Goal: Transaction & Acquisition: Register for event/course

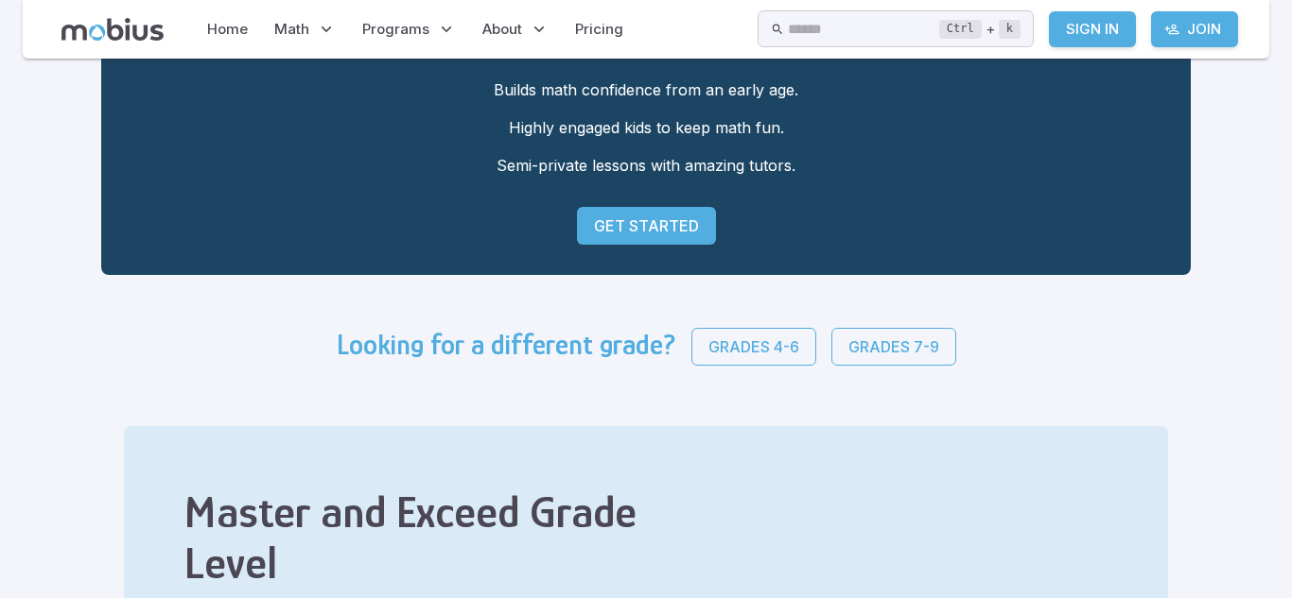
scroll to position [272, 0]
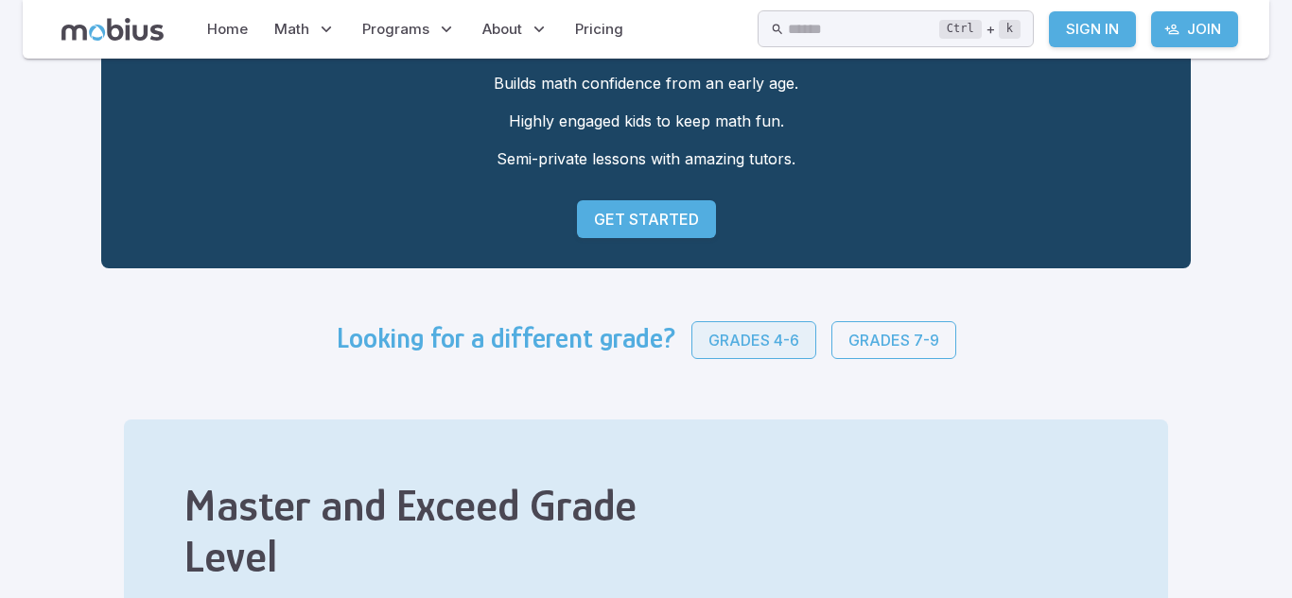
click at [772, 350] on p "Grades 4-6" at bounding box center [753, 340] width 91 height 23
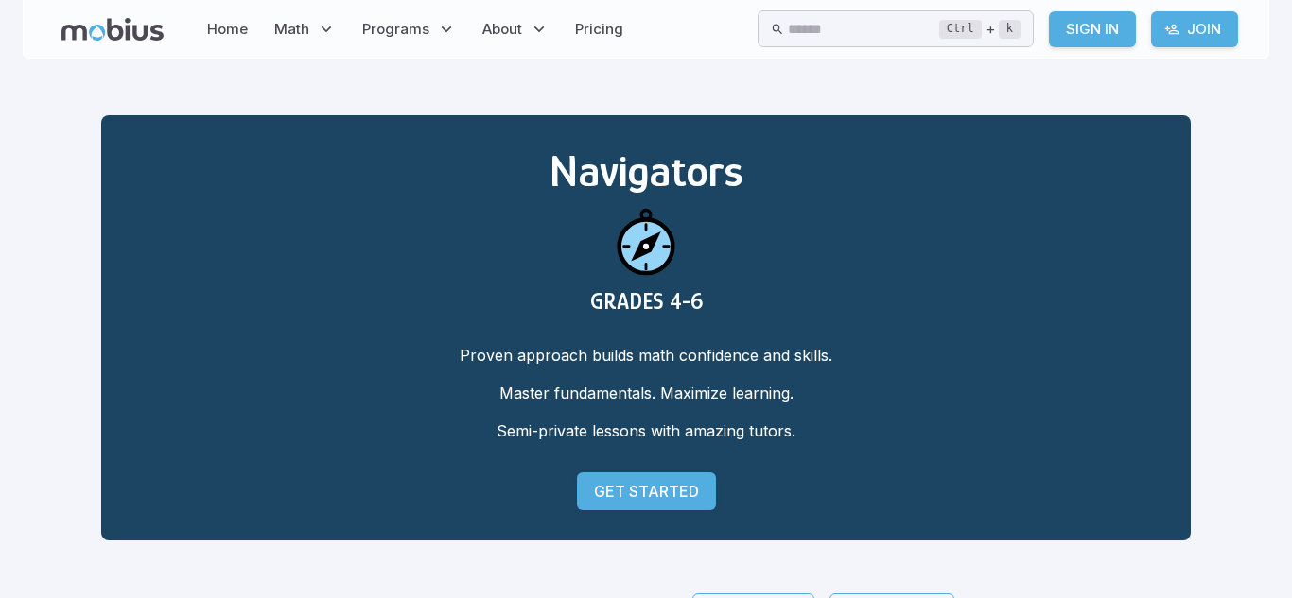
click at [679, 483] on p "Get Started" at bounding box center [646, 491] width 105 height 23
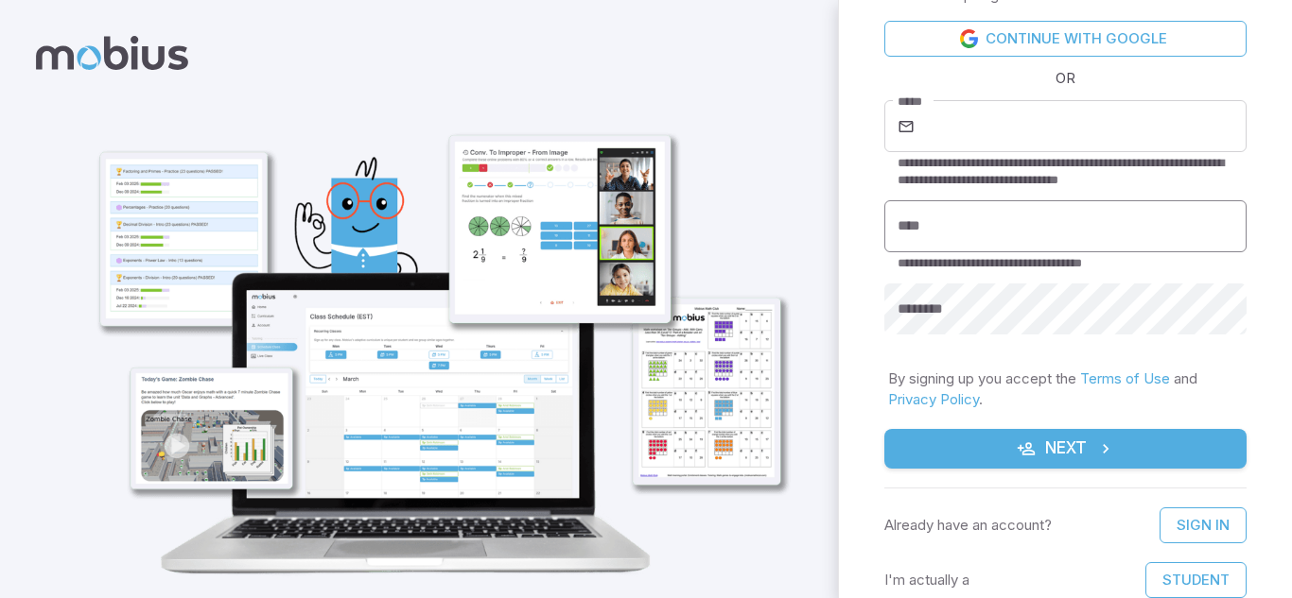
scroll to position [58, 0]
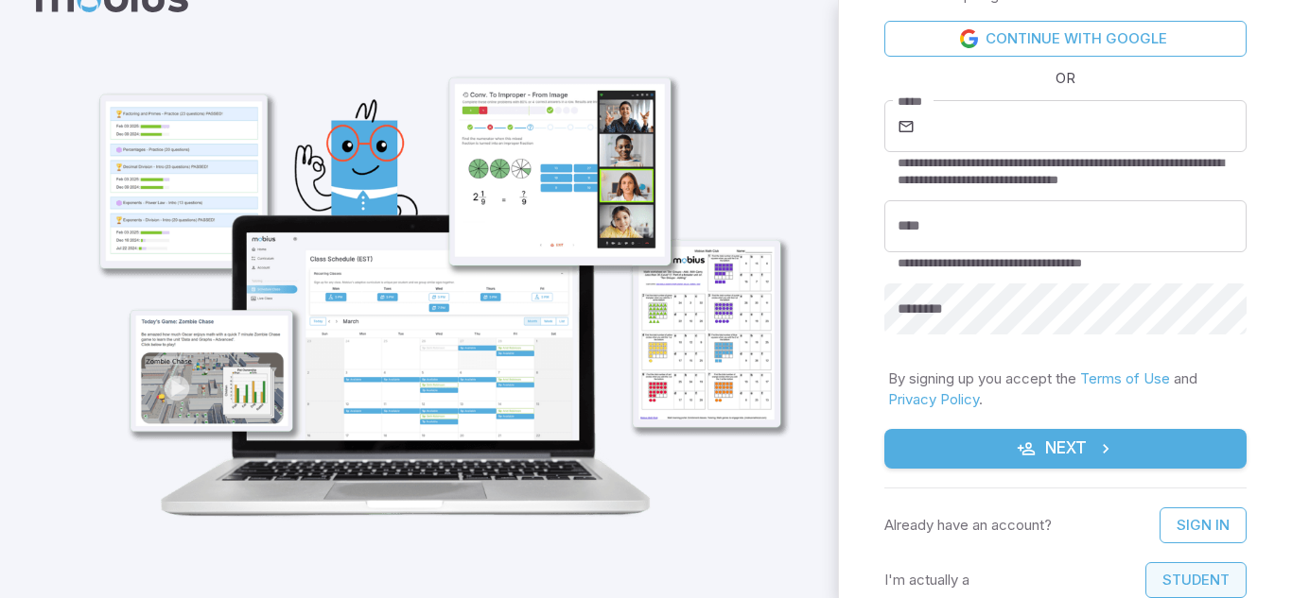
click at [1201, 578] on button "Student" at bounding box center [1195, 581] width 101 height 36
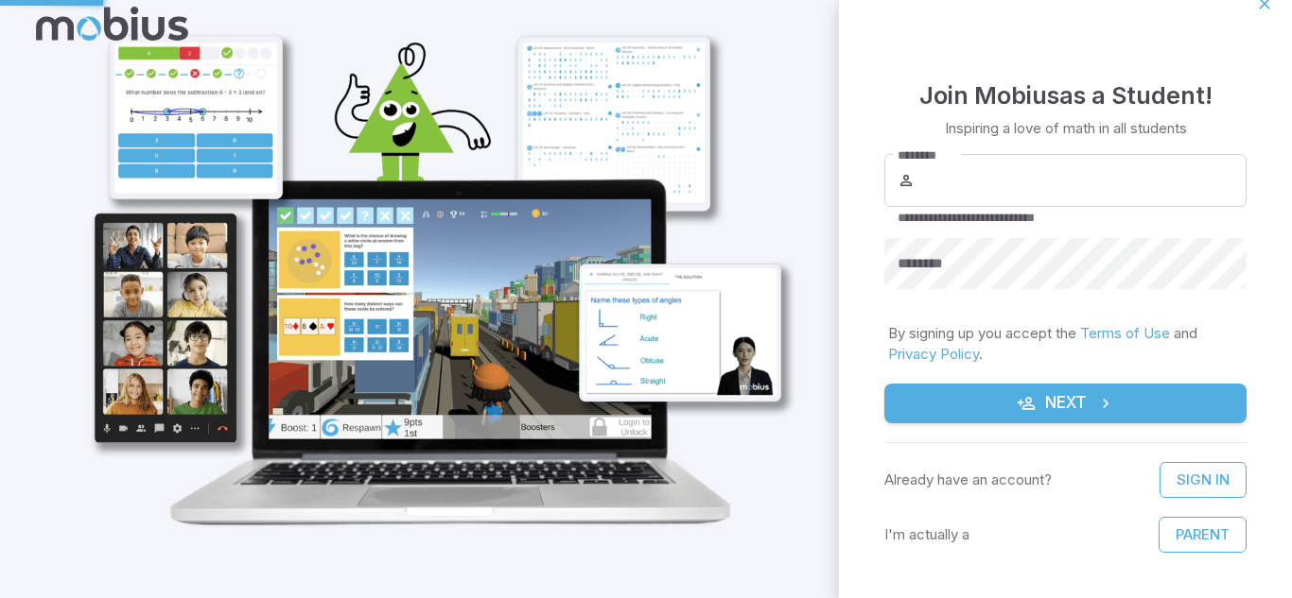
scroll to position [24, 0]
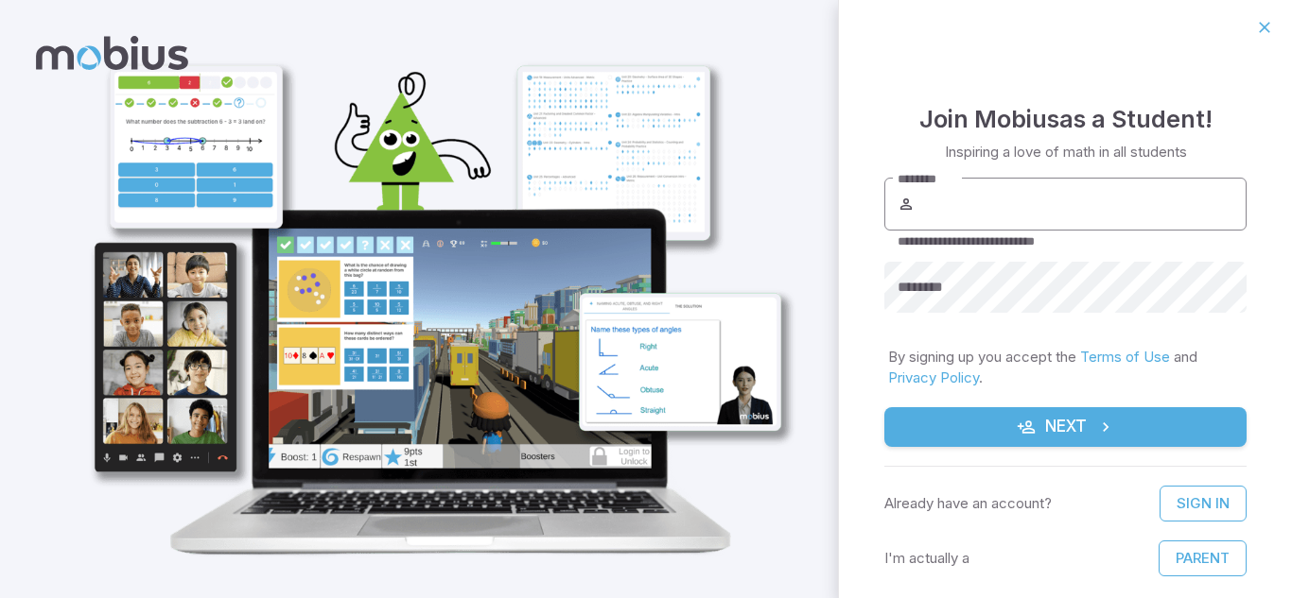
click at [1073, 195] on input "********" at bounding box center [1082, 204] width 328 height 53
click at [991, 497] on p "Already have an account?" at bounding box center [967, 504] width 167 height 21
click at [994, 499] on p "Already have an account?" at bounding box center [967, 504] width 167 height 21
